Goal: Navigation & Orientation: Find specific page/section

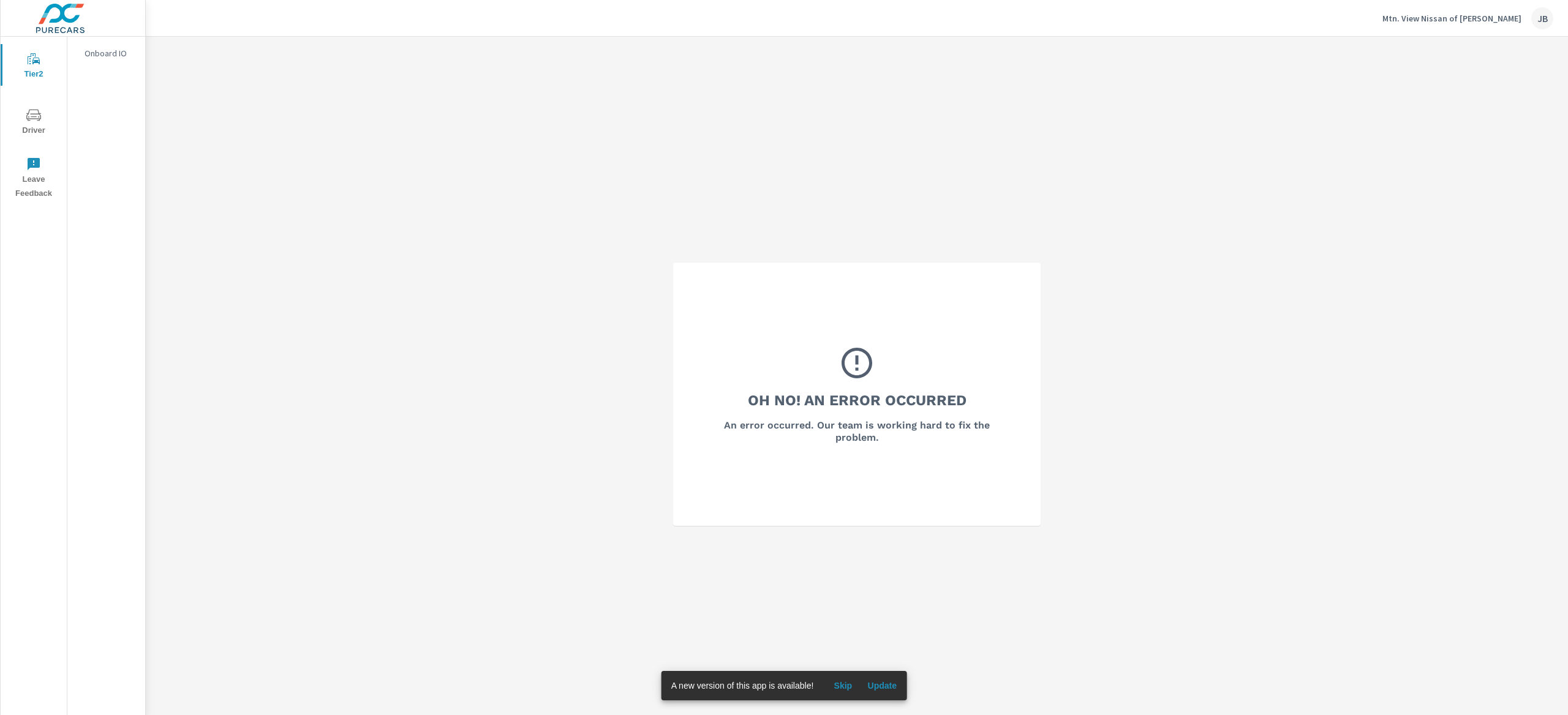
click at [1450, 19] on p "Mtn. View Nissan of [PERSON_NAME]" at bounding box center [1452, 18] width 139 height 11
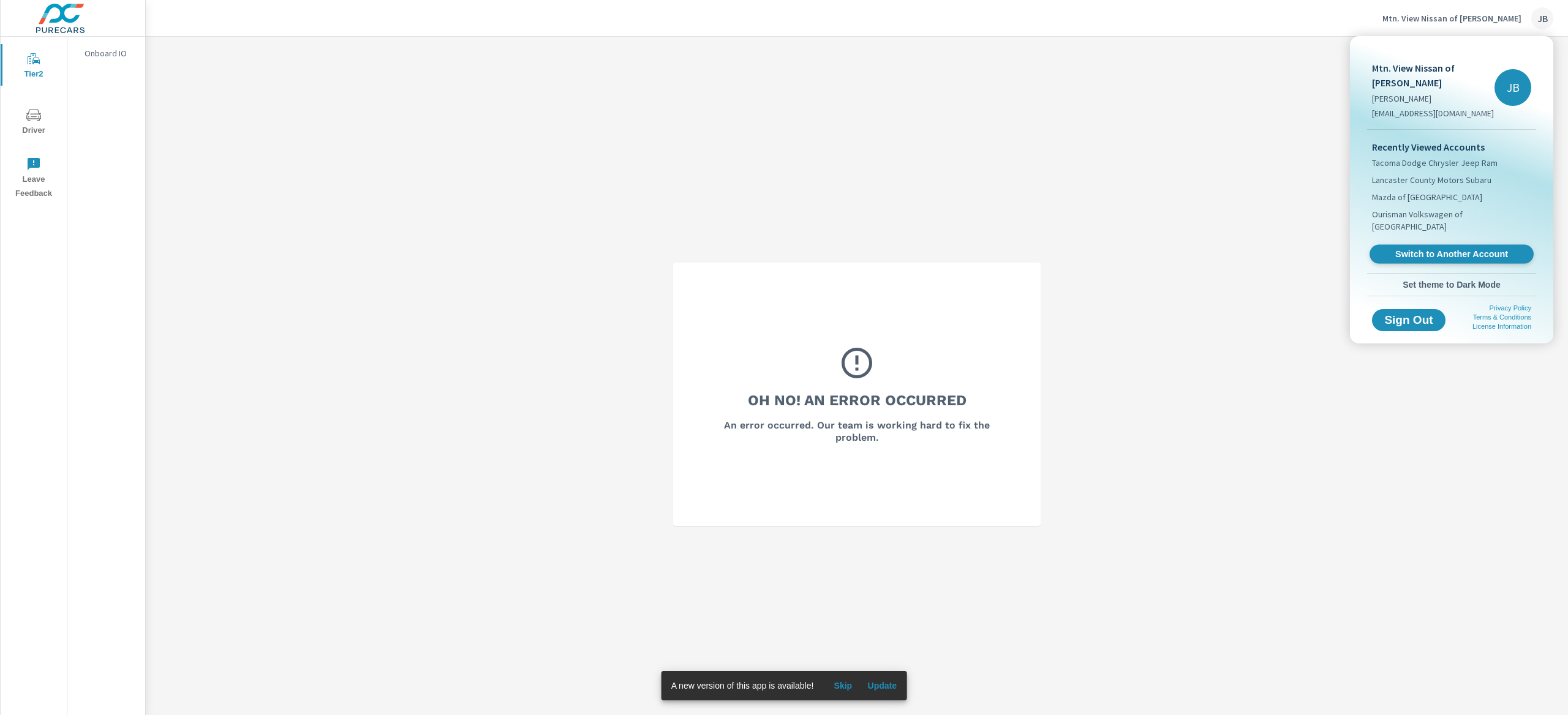
click at [1420, 249] on span "Switch to Another Account" at bounding box center [1451, 254] width 150 height 11
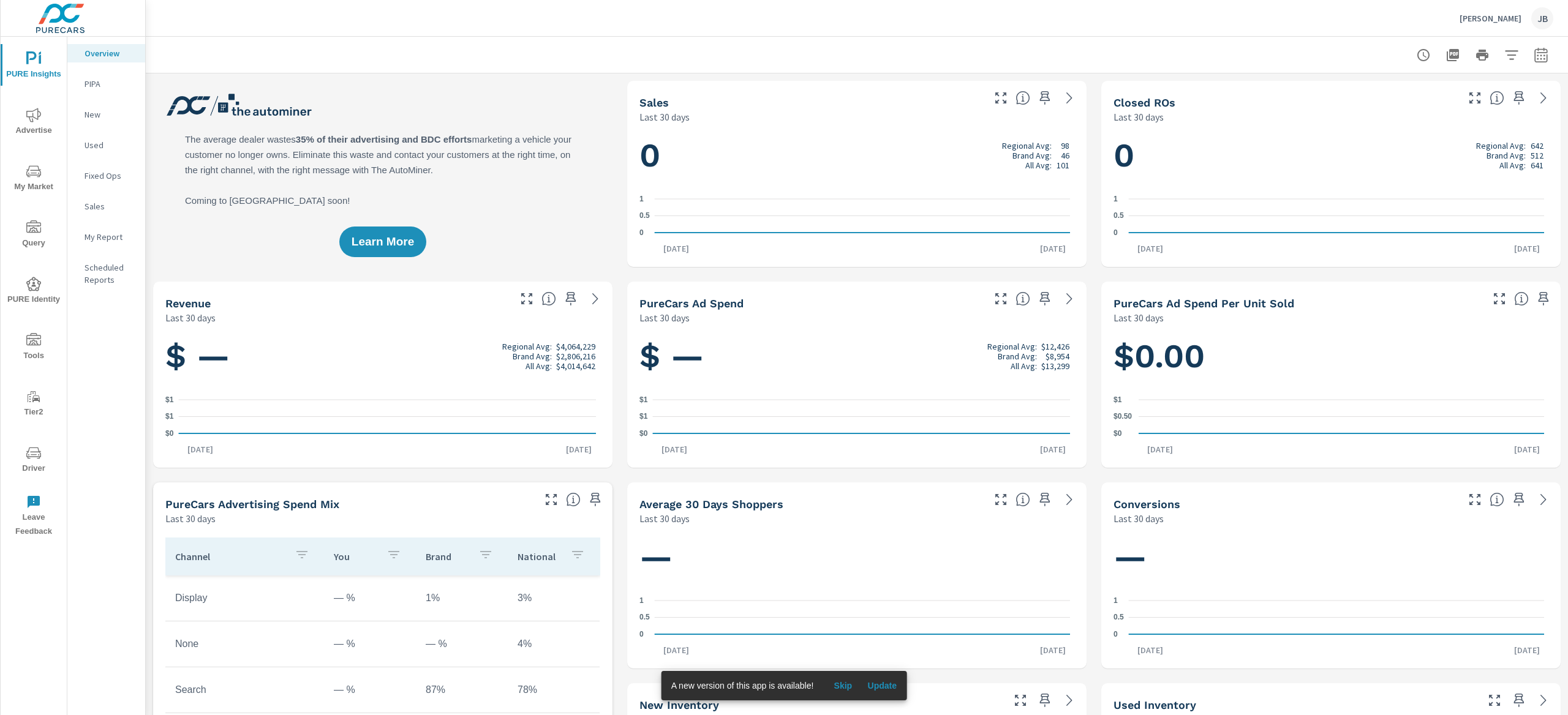
click at [51, 180] on span "My Market" at bounding box center [33, 179] width 59 height 30
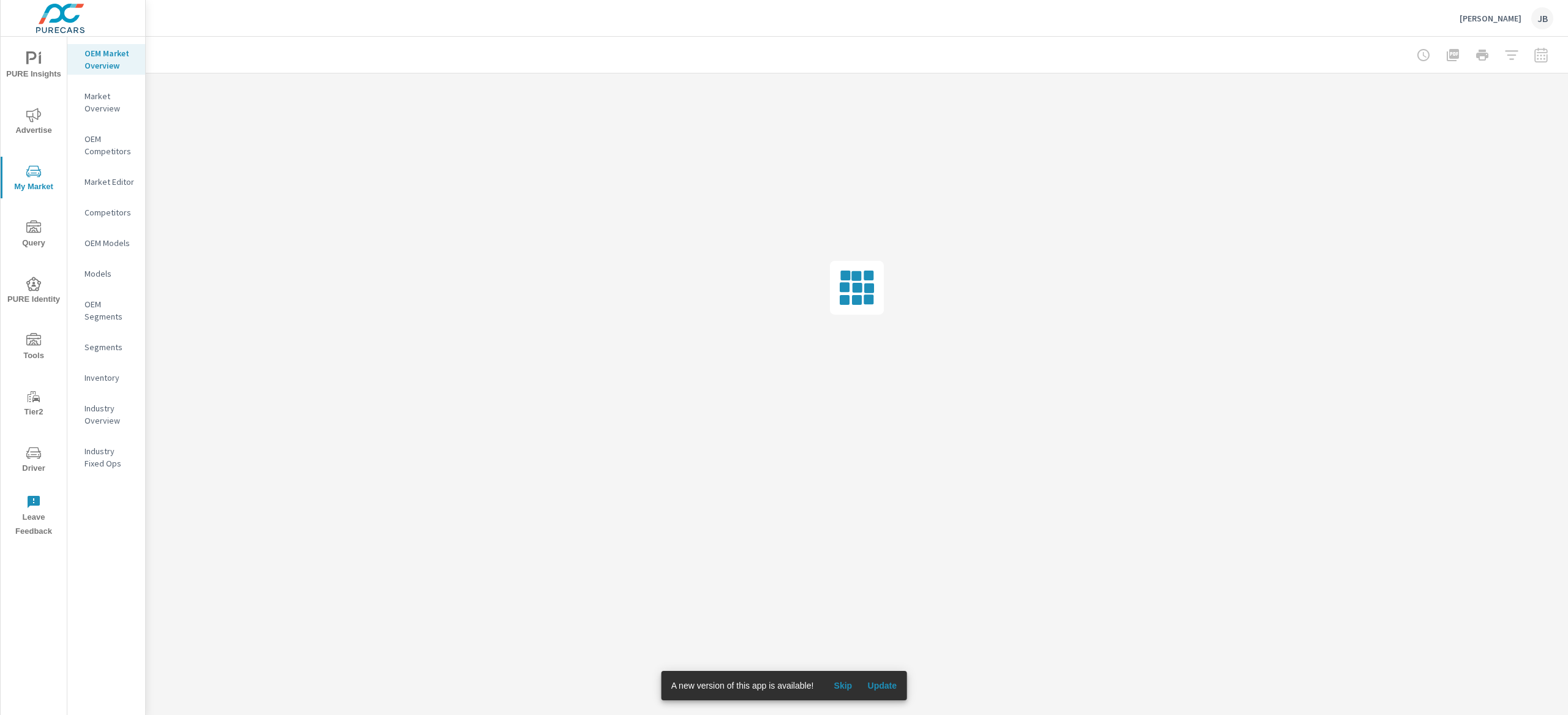
click at [103, 183] on p "Market Editor" at bounding box center [110, 182] width 51 height 12
